Goal: Task Accomplishment & Management: Use online tool/utility

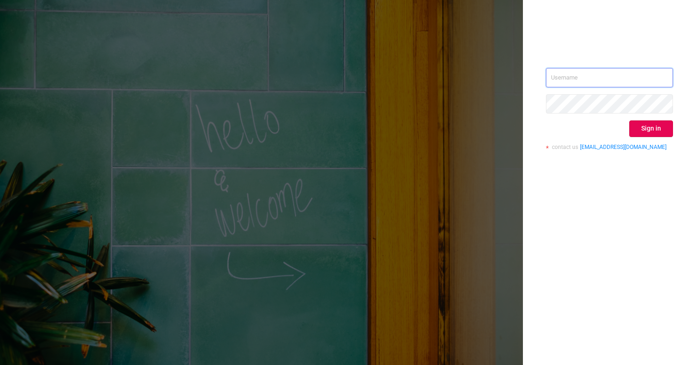
click at [603, 80] on input "text" at bounding box center [609, 77] width 127 height 19
type input "[EMAIL_ADDRESS][DOMAIN_NAME]"
click at [661, 126] on button "Sign in" at bounding box center [651, 129] width 44 height 17
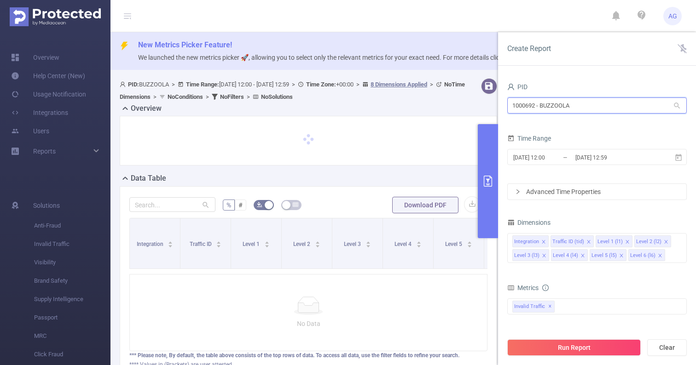
click at [573, 106] on input "1000692 - BUZZOOLA" at bounding box center [597, 106] width 180 height 16
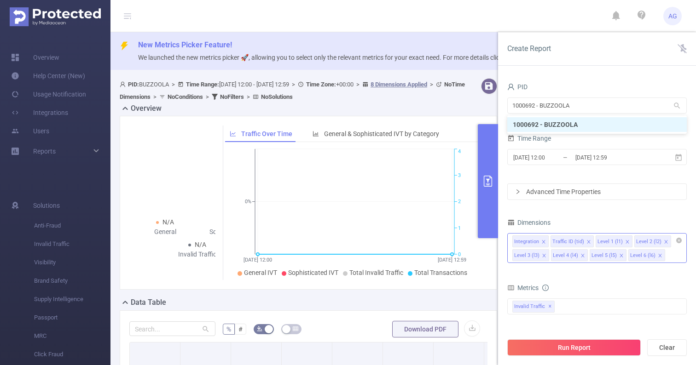
click at [670, 261] on div "Integration Traffic ID (tid) Level 1 (l1) Level 2 (l2) Level 3 (l3) Level 4 (l4…" at bounding box center [597, 248] width 180 height 30
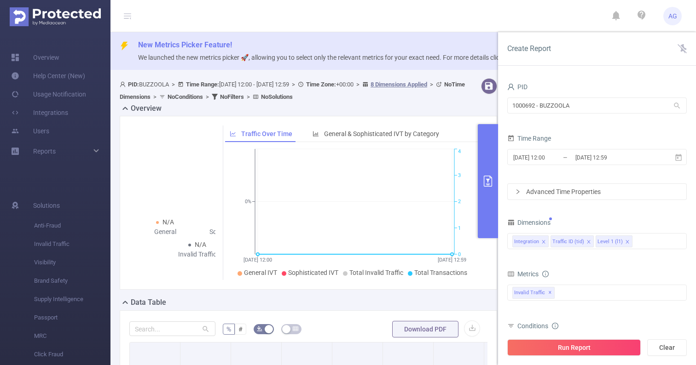
click at [422, 283] on div "N/A General N/A Sophisticated N/A Invalid Traffic Traffic Over Time General & S…" at bounding box center [308, 203] width 377 height 174
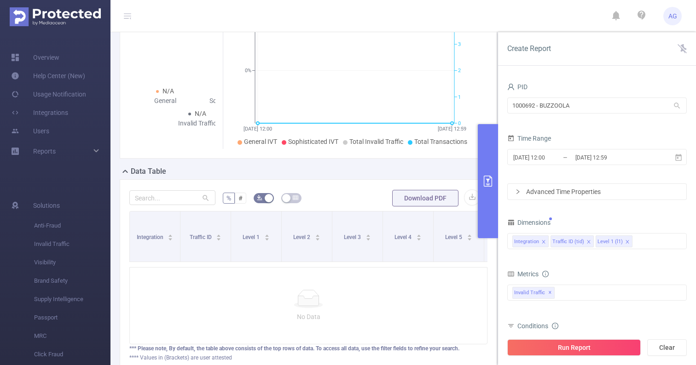
scroll to position [163, 0]
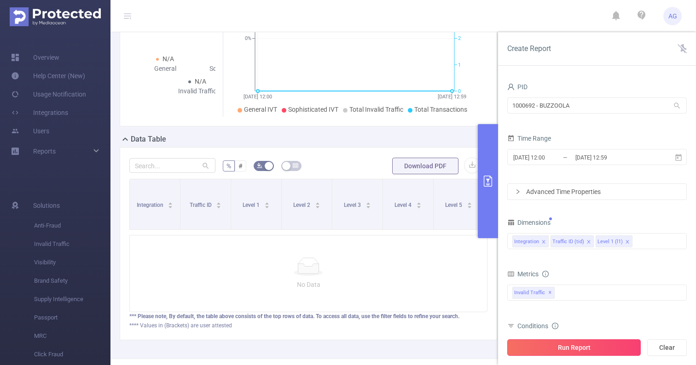
click at [578, 352] on button "Run Report" at bounding box center [573, 348] width 133 height 17
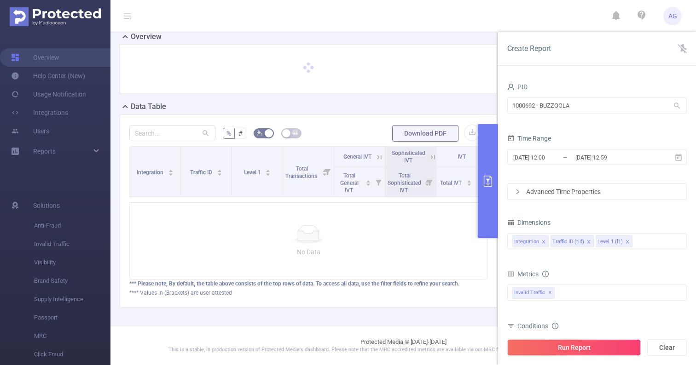
scroll to position [71, 0]
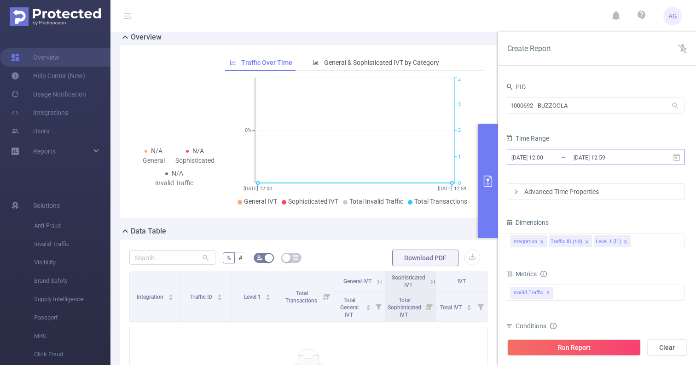
click at [568, 155] on input "[DATE] 12:00" at bounding box center [547, 157] width 75 height 12
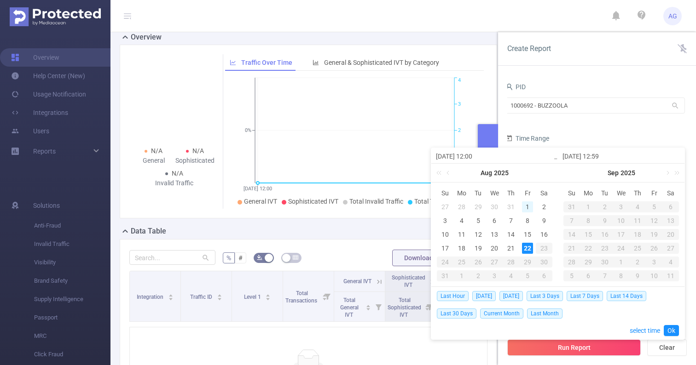
click at [531, 206] on div "1" at bounding box center [527, 207] width 11 height 11
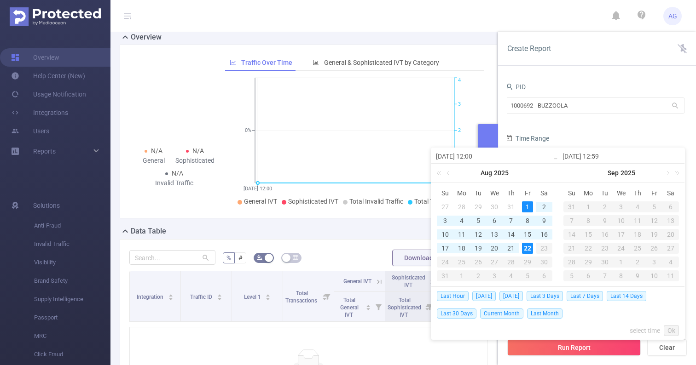
click at [526, 249] on div "22" at bounding box center [527, 248] width 11 height 11
type input "[DATE] 12:00"
click at [668, 324] on div "Last Hour [DATE] [DATE] Last 3 Days Last 7 Days Last 14 Days Last 30 Days Curre…" at bounding box center [558, 313] width 242 height 52
click at [668, 332] on link "Ok" at bounding box center [671, 330] width 15 height 11
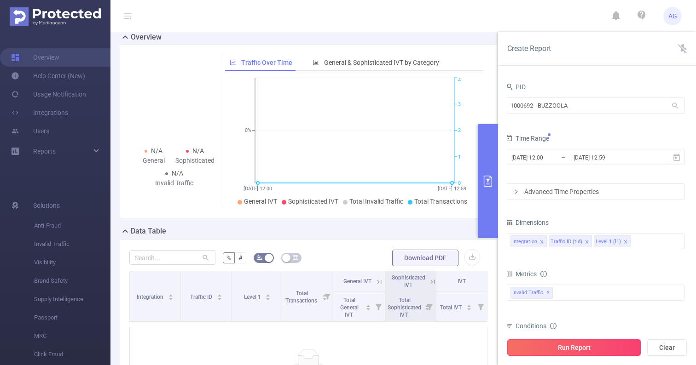
click at [591, 347] on button "Run Report" at bounding box center [573, 348] width 133 height 17
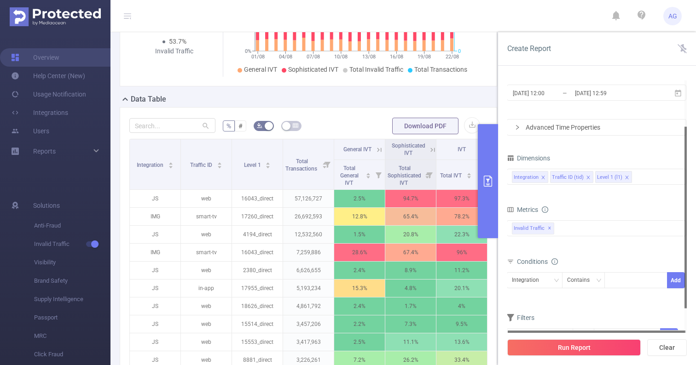
scroll to position [328, 0]
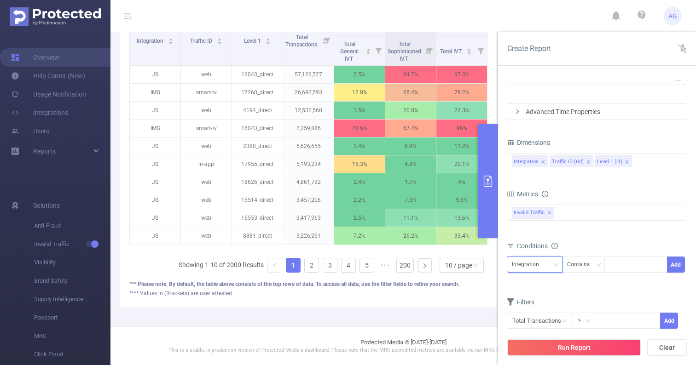
click at [536, 271] on div "Integration" at bounding box center [529, 264] width 34 height 15
click at [536, 315] on li "Level 1 (l1)" at bounding box center [535, 313] width 56 height 15
click at [635, 260] on div at bounding box center [635, 264] width 53 height 15
paste input "17153"
type input "17153"
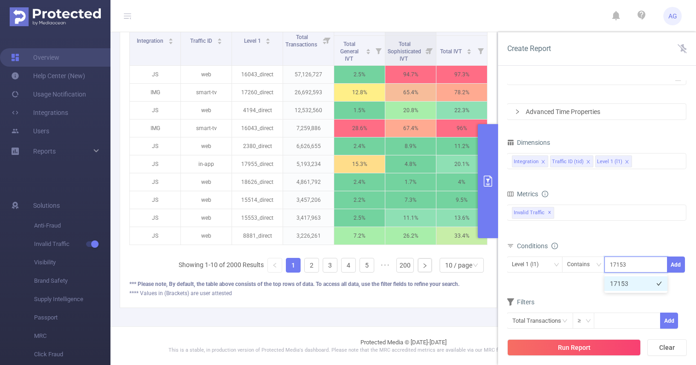
click at [644, 284] on li "17153" at bounding box center [635, 284] width 63 height 15
click at [672, 269] on button "Add" at bounding box center [676, 265] width 18 height 16
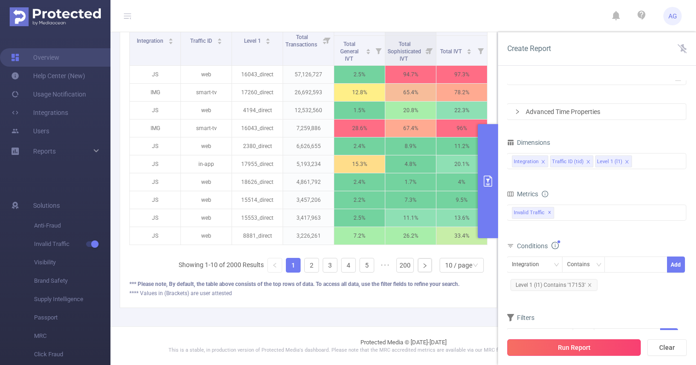
click at [555, 342] on button "Run Report" at bounding box center [573, 348] width 133 height 17
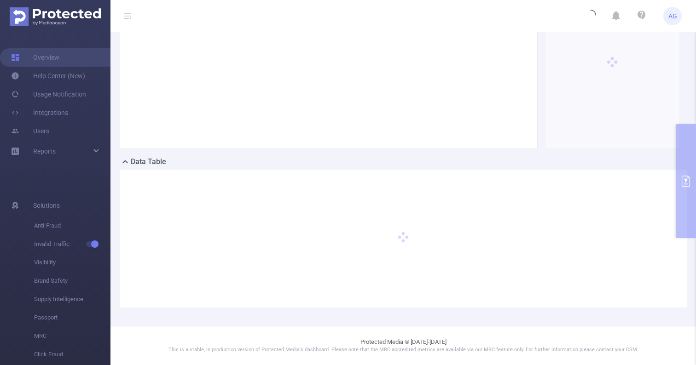
scroll to position [140, 0]
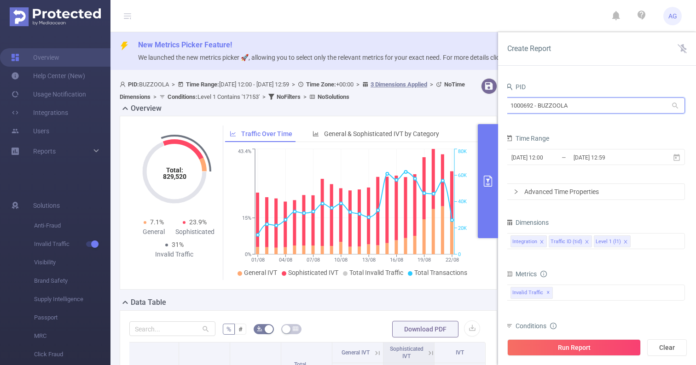
click at [574, 106] on input "1000692 - BUZZOOLA" at bounding box center [595, 106] width 180 height 16
click at [597, 160] on input "[DATE] 12:59" at bounding box center [610, 157] width 75 height 12
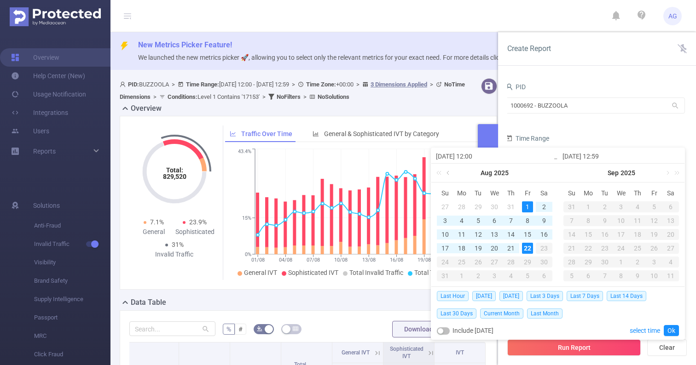
click at [447, 173] on link at bounding box center [449, 173] width 8 height 18
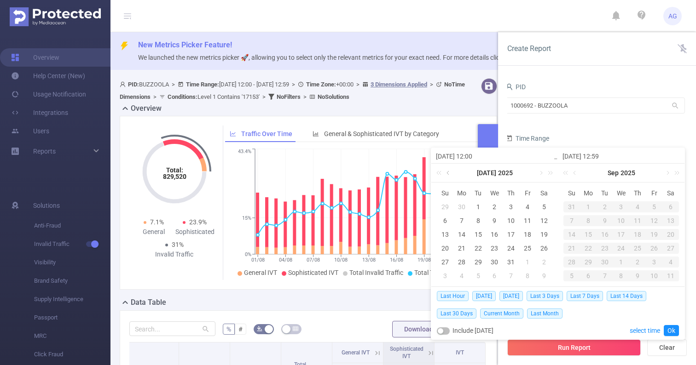
click at [447, 173] on link at bounding box center [449, 173] width 8 height 18
click at [447, 174] on link at bounding box center [449, 173] width 8 height 18
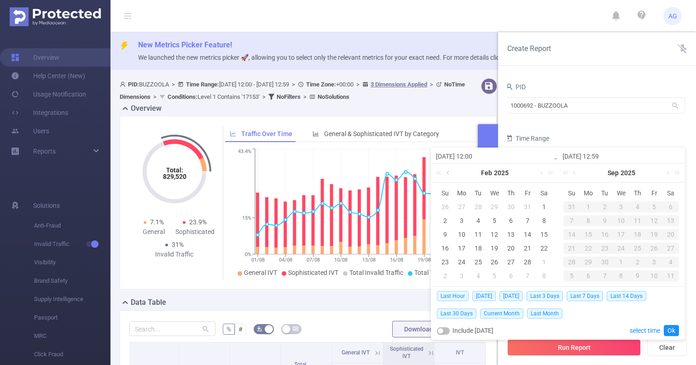
click at [447, 174] on link at bounding box center [449, 173] width 8 height 18
click at [495, 208] on div "1" at bounding box center [494, 207] width 11 height 11
click at [574, 174] on link at bounding box center [575, 173] width 8 height 18
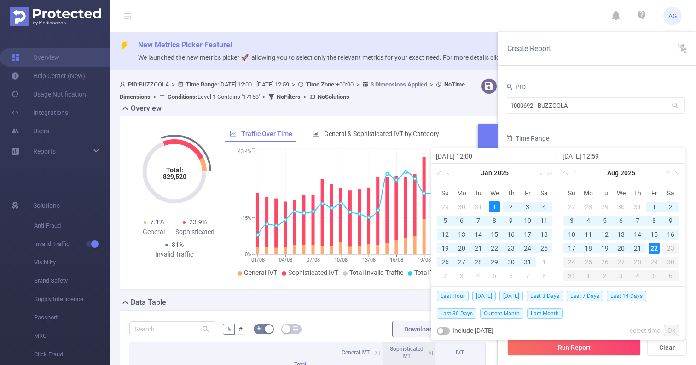
click at [655, 249] on div "22" at bounding box center [654, 248] width 11 height 11
type input "[DATE] 12:00"
click at [667, 327] on link "Ok" at bounding box center [671, 330] width 15 height 11
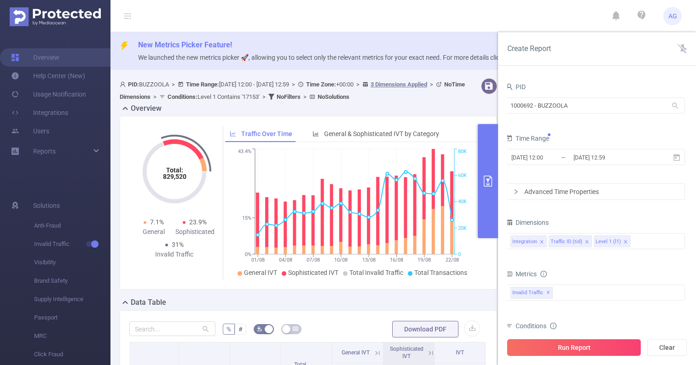
click at [594, 343] on button "Run Report" at bounding box center [573, 348] width 133 height 17
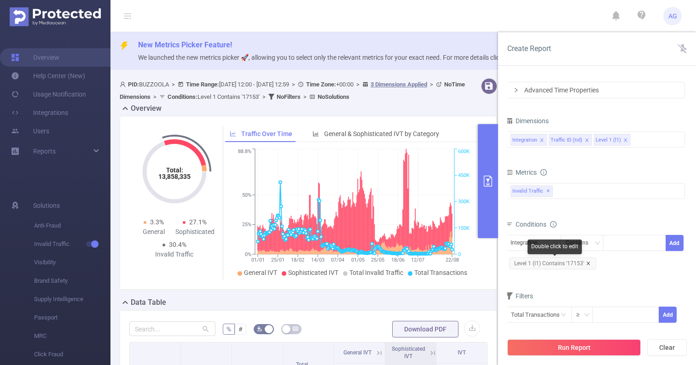
click at [586, 263] on icon "icon: close" at bounding box center [588, 263] width 5 height 5
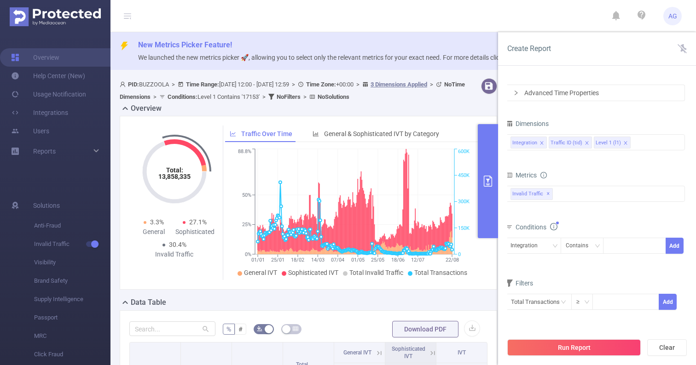
click at [532, 259] on div "Integration Contains Add" at bounding box center [595, 249] width 180 height 26
click at [534, 249] on div "Integration" at bounding box center [527, 245] width 34 height 15
click at [530, 291] on li "Level 1 (l1)" at bounding box center [533, 294] width 56 height 15
click at [623, 244] on div at bounding box center [634, 245] width 53 height 15
paste input "15739"
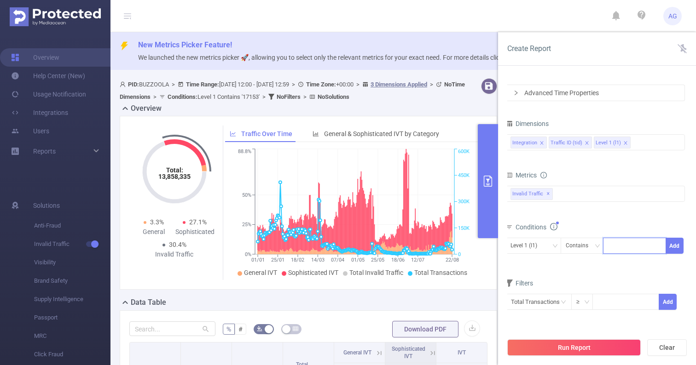
type input "15739"
click at [653, 261] on li "15739" at bounding box center [634, 265] width 63 height 15
click at [673, 246] on button "Add" at bounding box center [675, 246] width 18 height 16
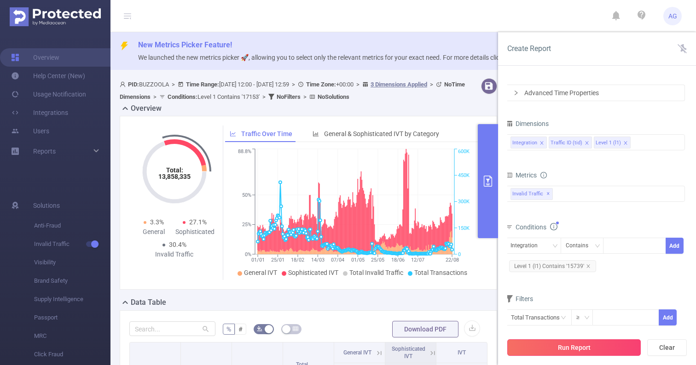
click at [592, 340] on button "Run Report" at bounding box center [573, 348] width 133 height 17
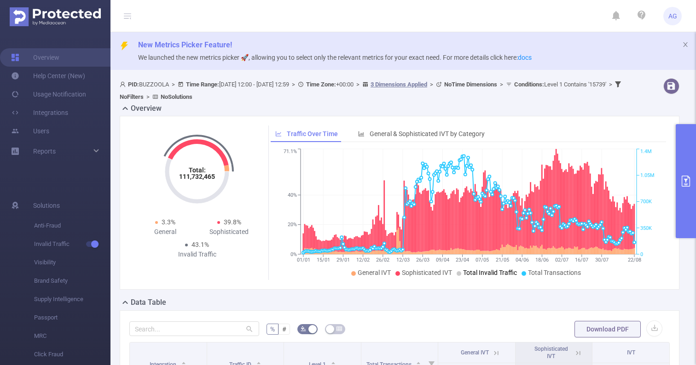
click at [474, 273] on span "Total Invalid Traffic" at bounding box center [490, 272] width 54 height 7
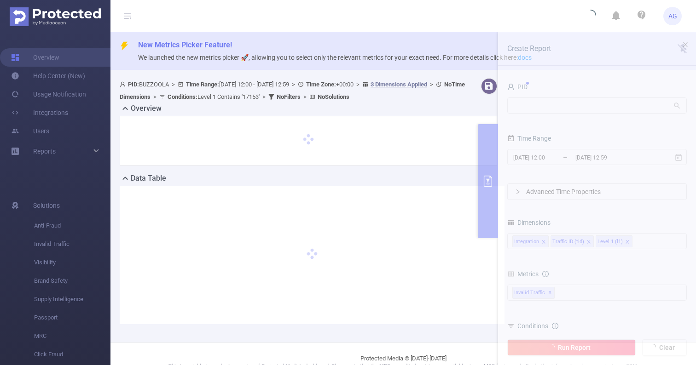
click at [551, 70] on div "New Metrics Picker Feature! We launched the new metrics picker 🚀, allowing you …" at bounding box center [403, 187] width 586 height 311
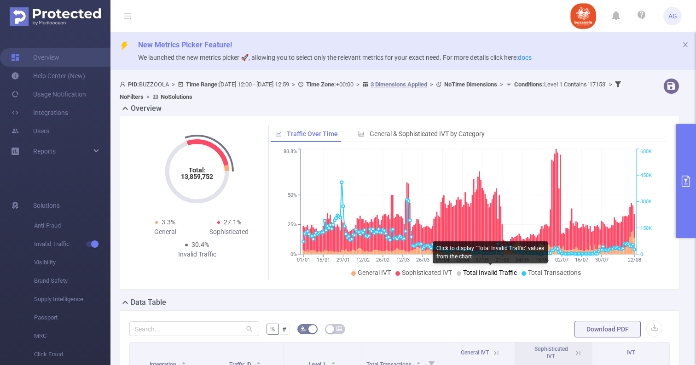
click at [483, 273] on span "Total Invalid Traffic" at bounding box center [490, 272] width 54 height 7
